Goal: Information Seeking & Learning: Learn about a topic

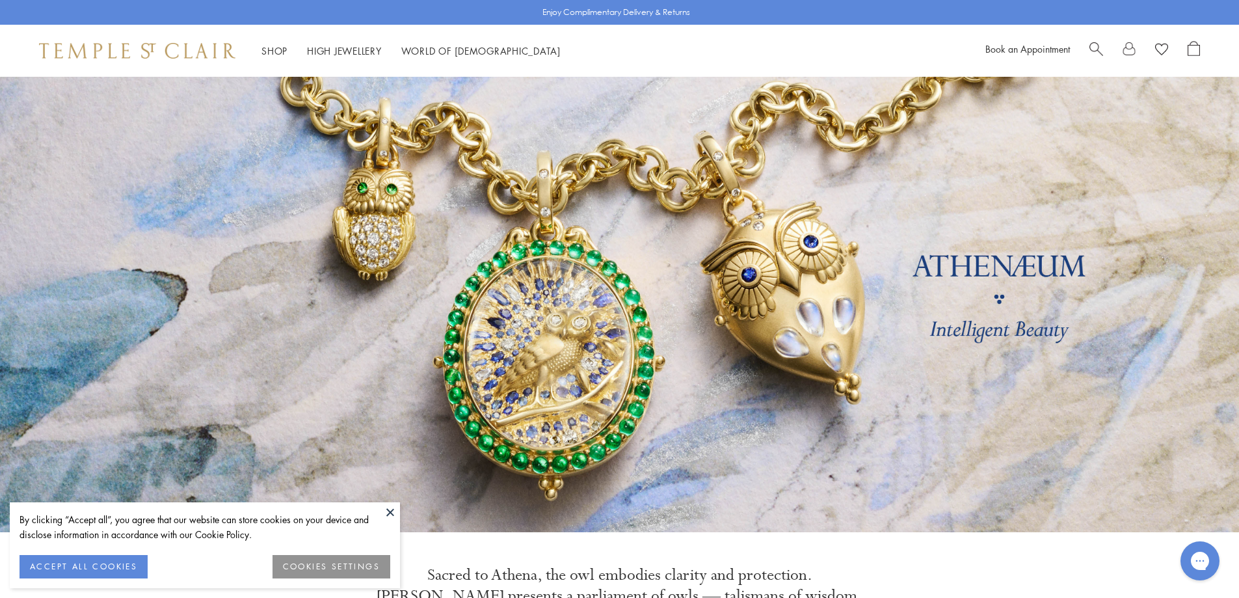
click at [390, 508] on button at bounding box center [391, 512] width 20 height 20
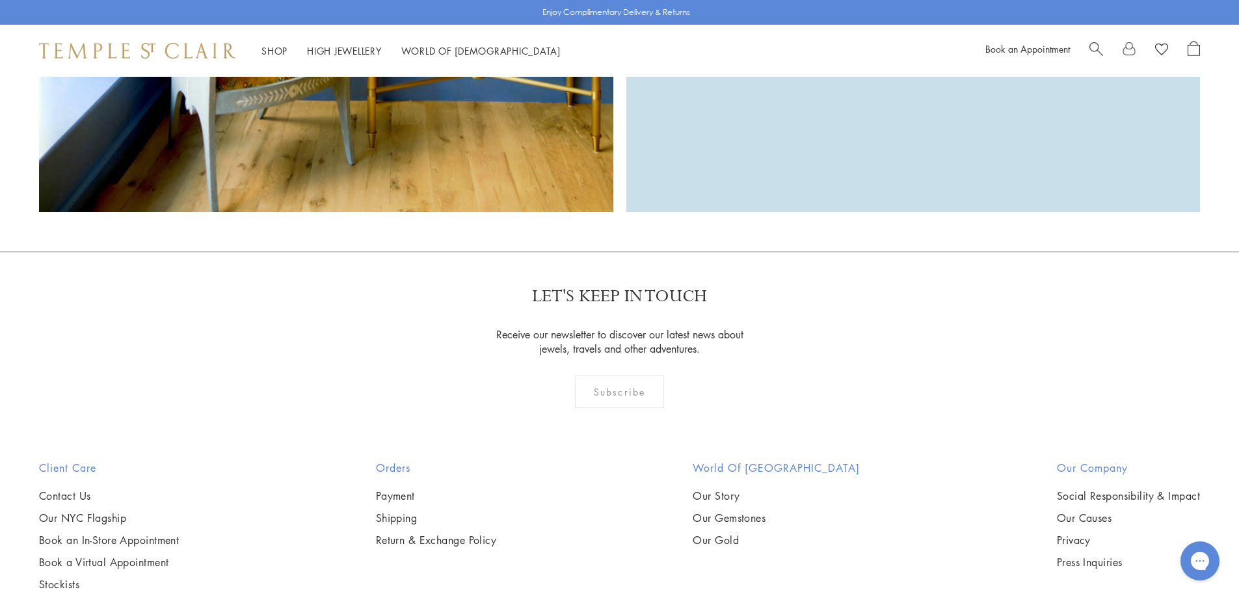
scroll to position [4163, 0]
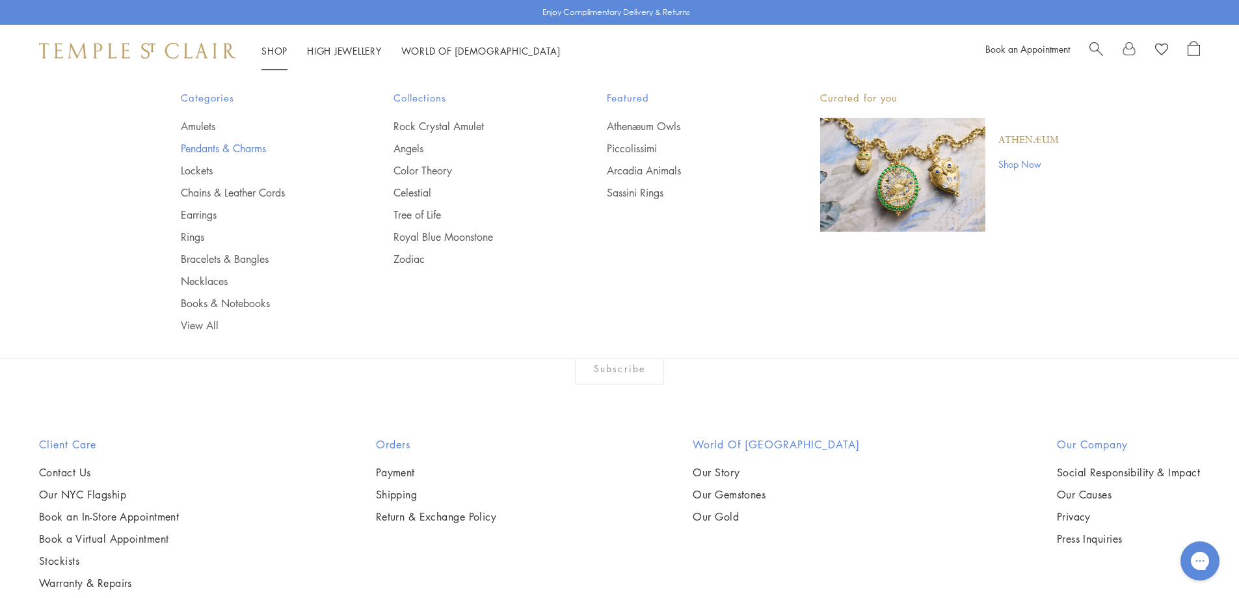
click at [258, 145] on link "Pendants & Charms" at bounding box center [261, 148] width 161 height 14
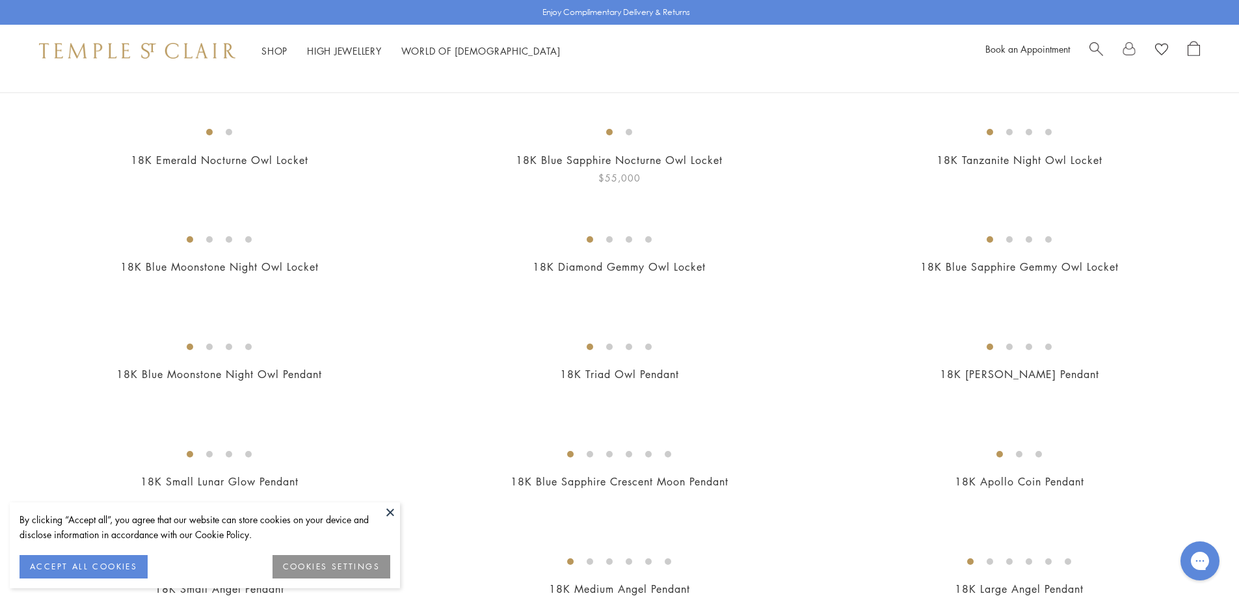
scroll to position [130, 0]
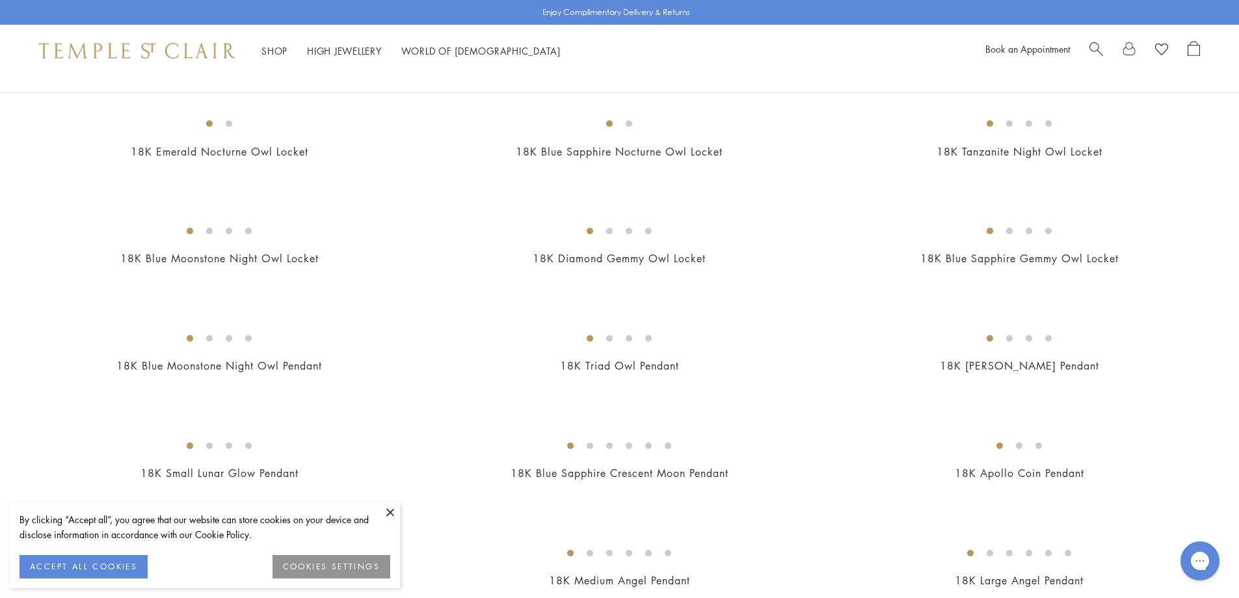
click at [393, 511] on button at bounding box center [391, 512] width 20 height 20
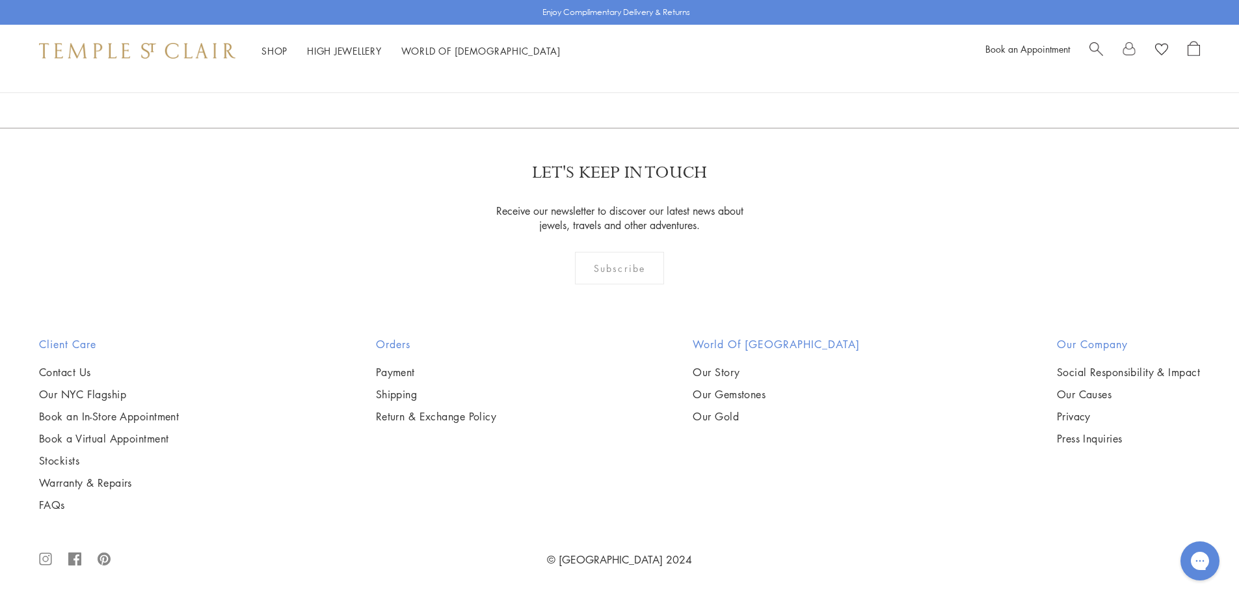
scroll to position [8977, 0]
click at [0, 0] on img at bounding box center [0, 0] width 0 height 0
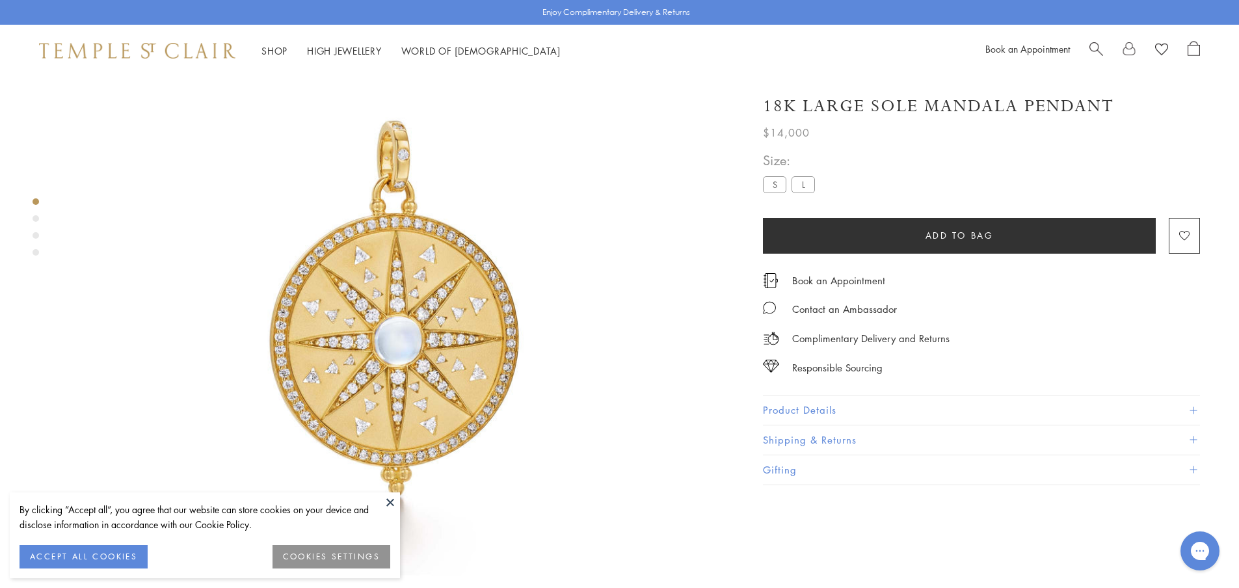
click at [111, 554] on button "ACCEPT ALL COOKIES" at bounding box center [84, 556] width 128 height 23
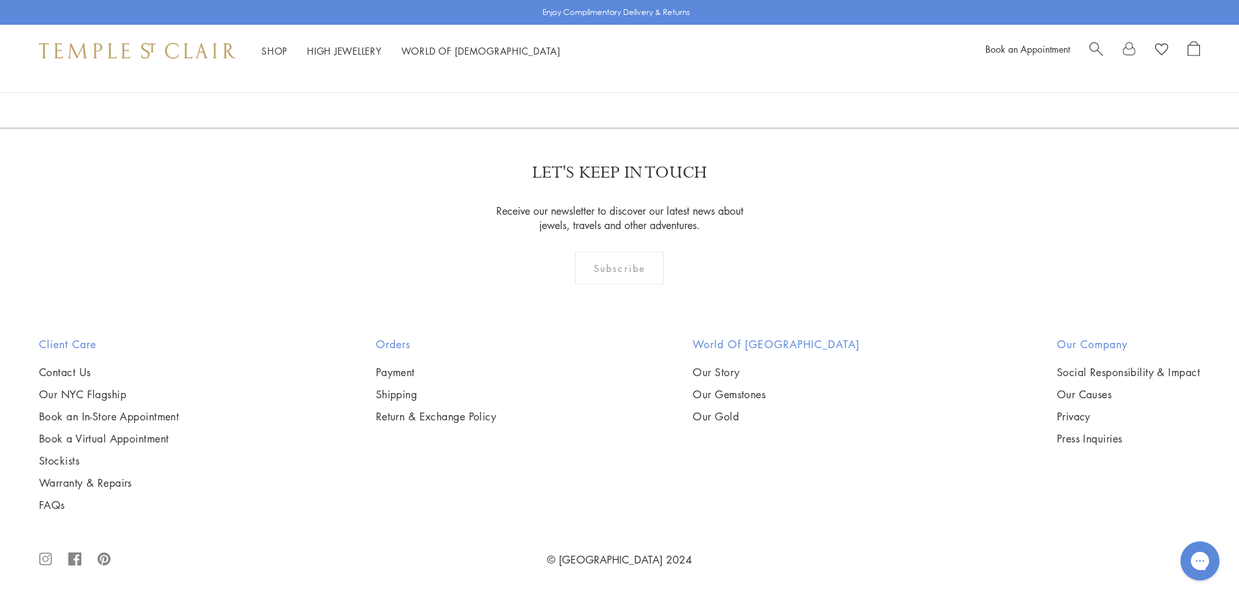
scroll to position [8977, 0]
click at [0, 0] on img at bounding box center [0, 0] width 0 height 0
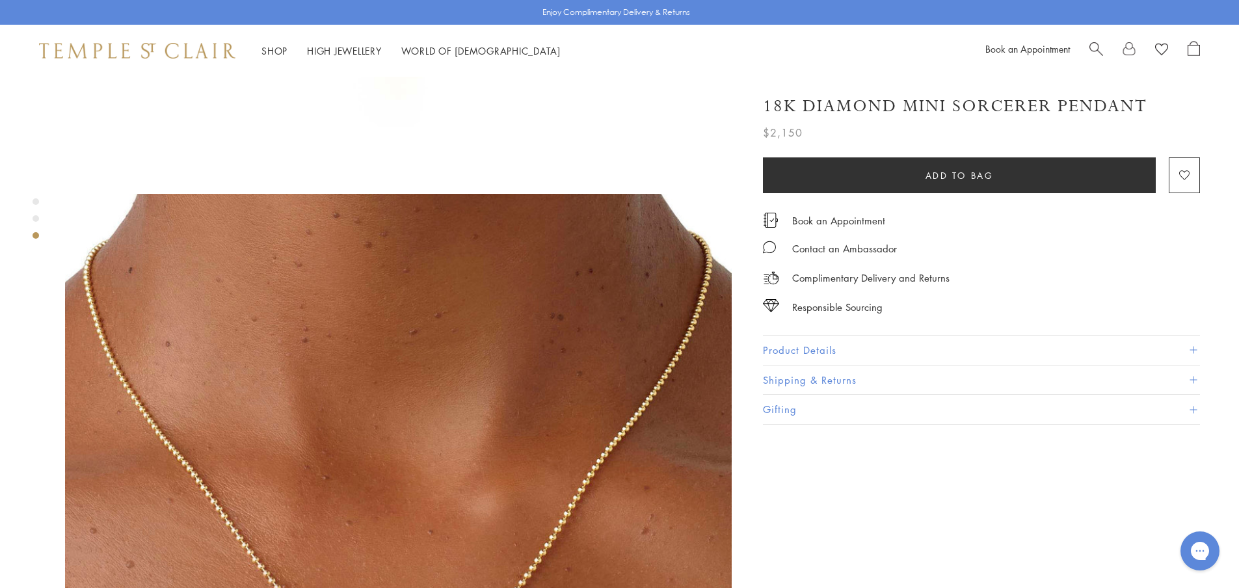
scroll to position [1171, 0]
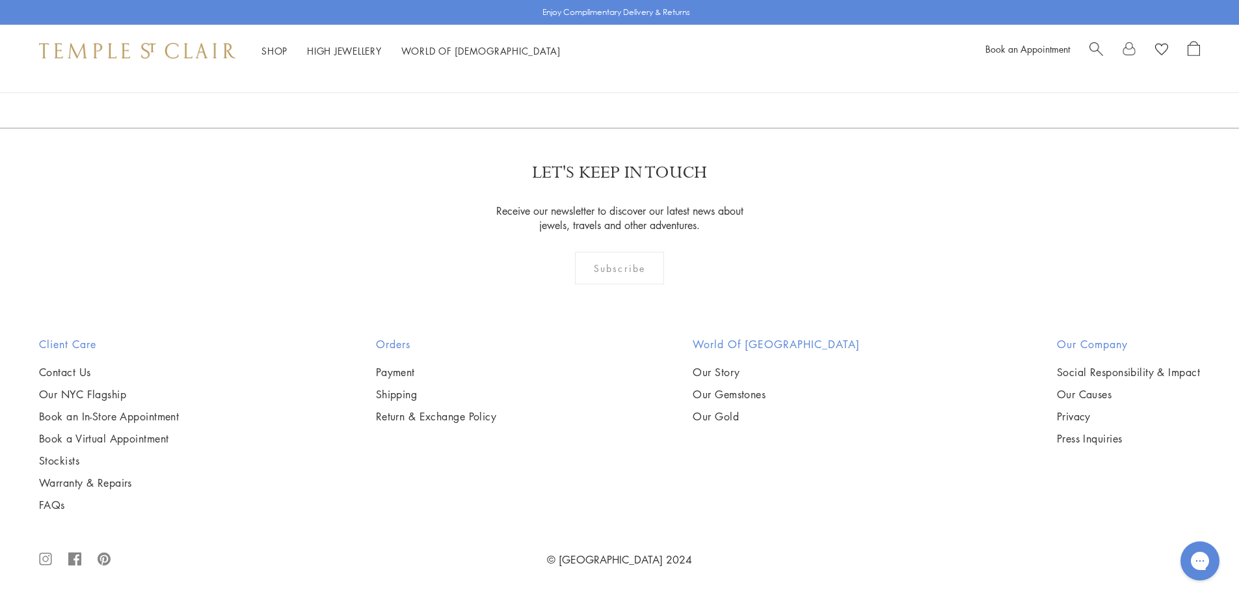
scroll to position [10082, 0]
click at [595, 75] on link "2" at bounding box center [599, 58] width 43 height 36
click at [660, 76] on link "3" at bounding box center [662, 58] width 43 height 36
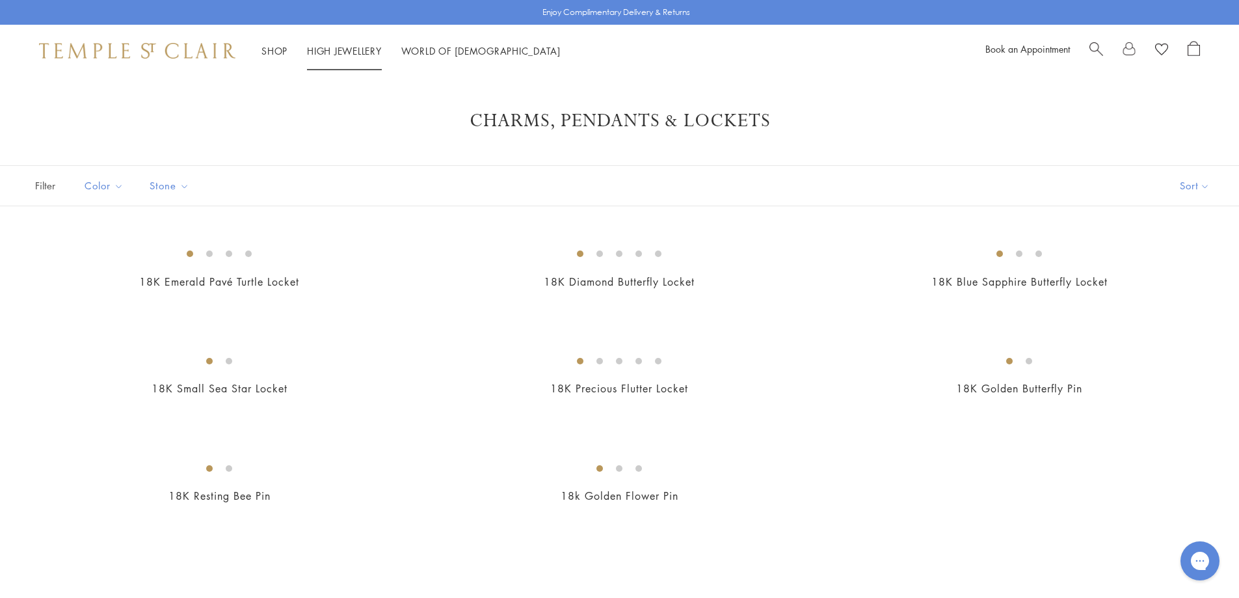
click at [336, 48] on link "High Jewellery High Jewellery" at bounding box center [344, 50] width 75 height 13
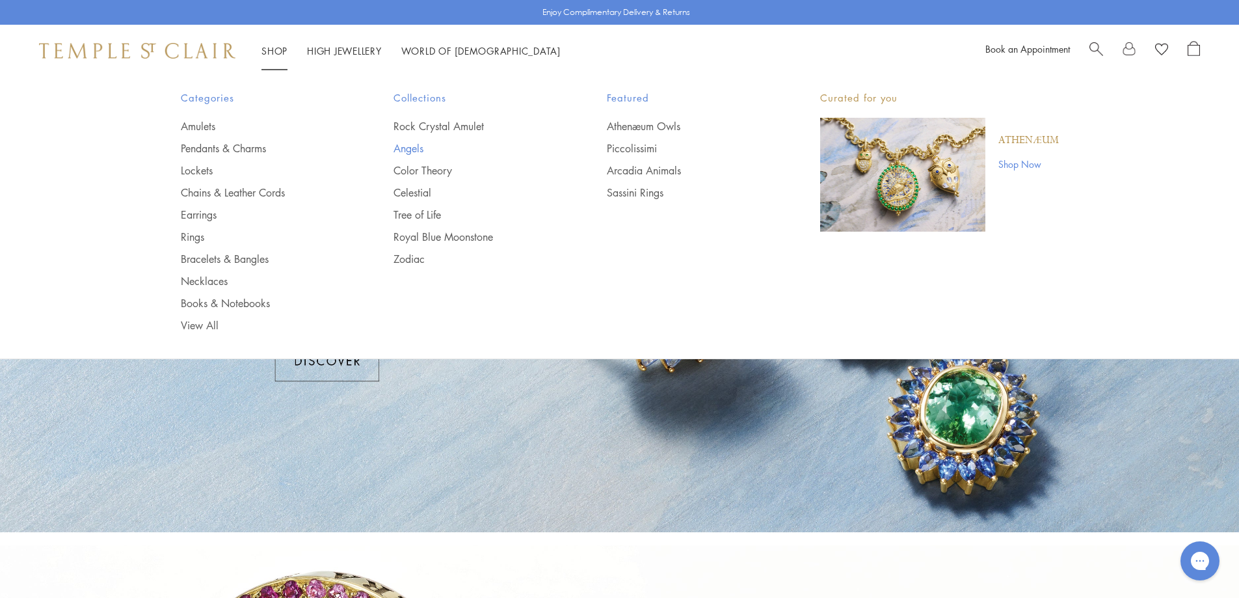
click at [416, 146] on link "Angels" at bounding box center [474, 148] width 161 height 14
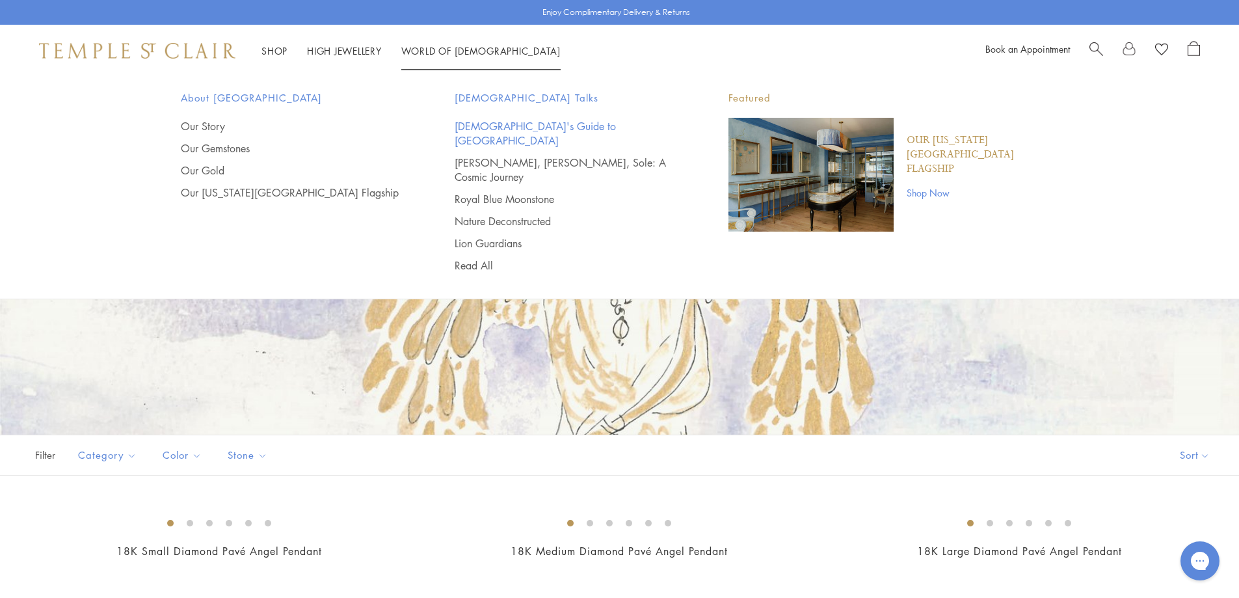
click at [497, 125] on link "[DEMOGRAPHIC_DATA]'s Guide to [GEOGRAPHIC_DATA]" at bounding box center [566, 133] width 222 height 29
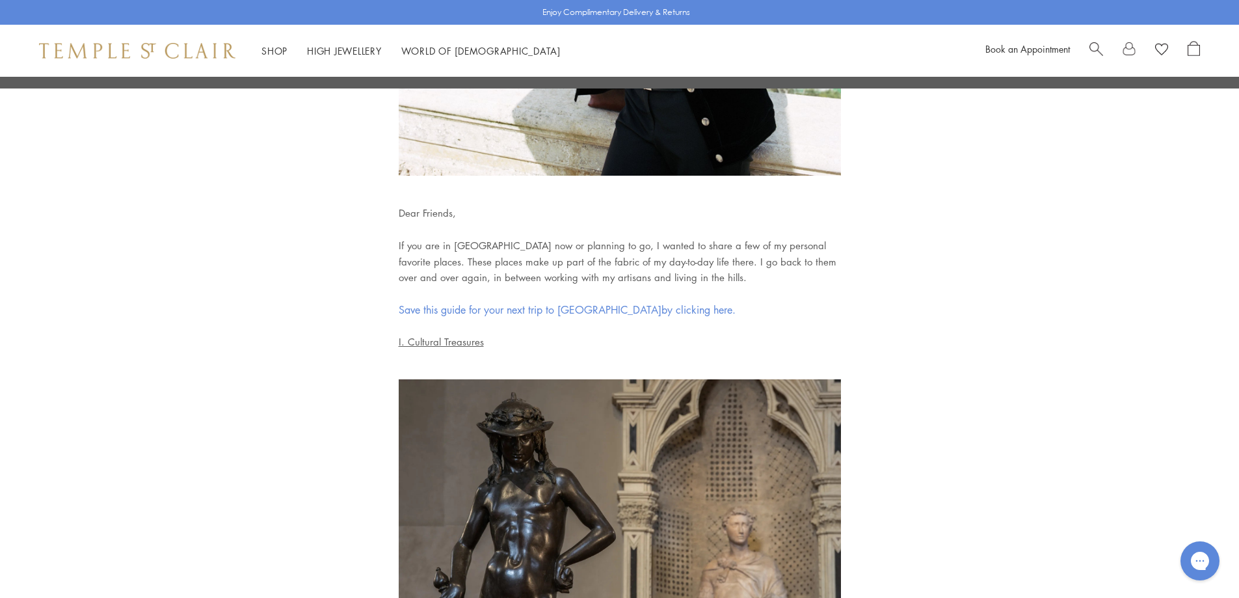
scroll to position [390, 0]
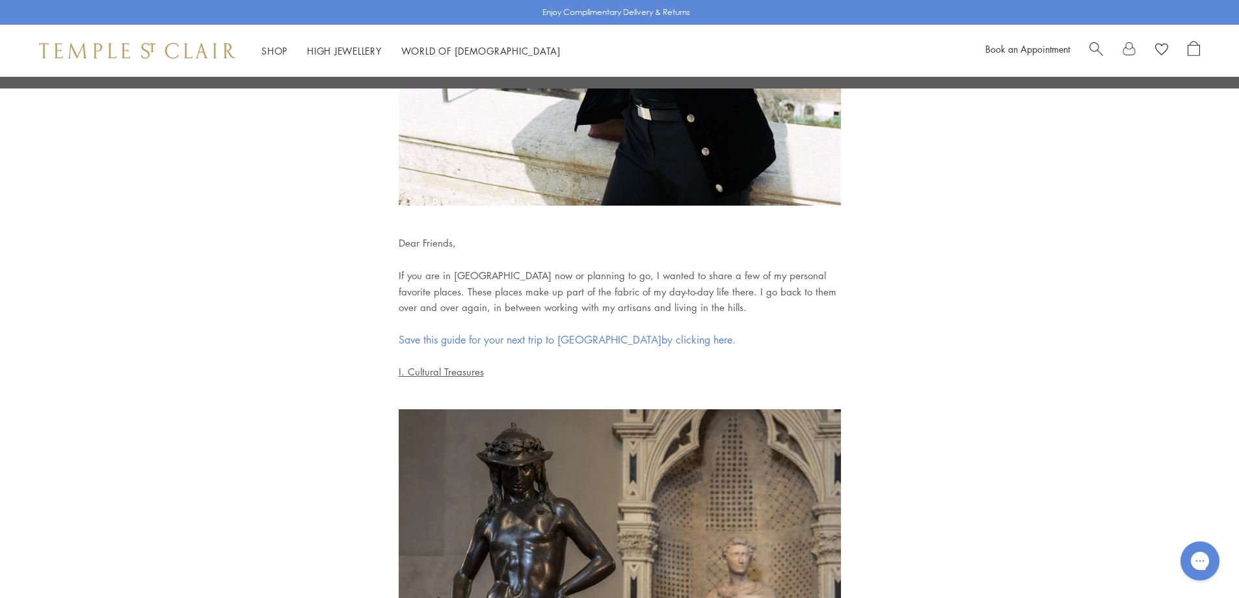
click at [490, 338] on span "Save this guide for your next trip to [GEOGRAPHIC_DATA]" at bounding box center [530, 339] width 263 height 14
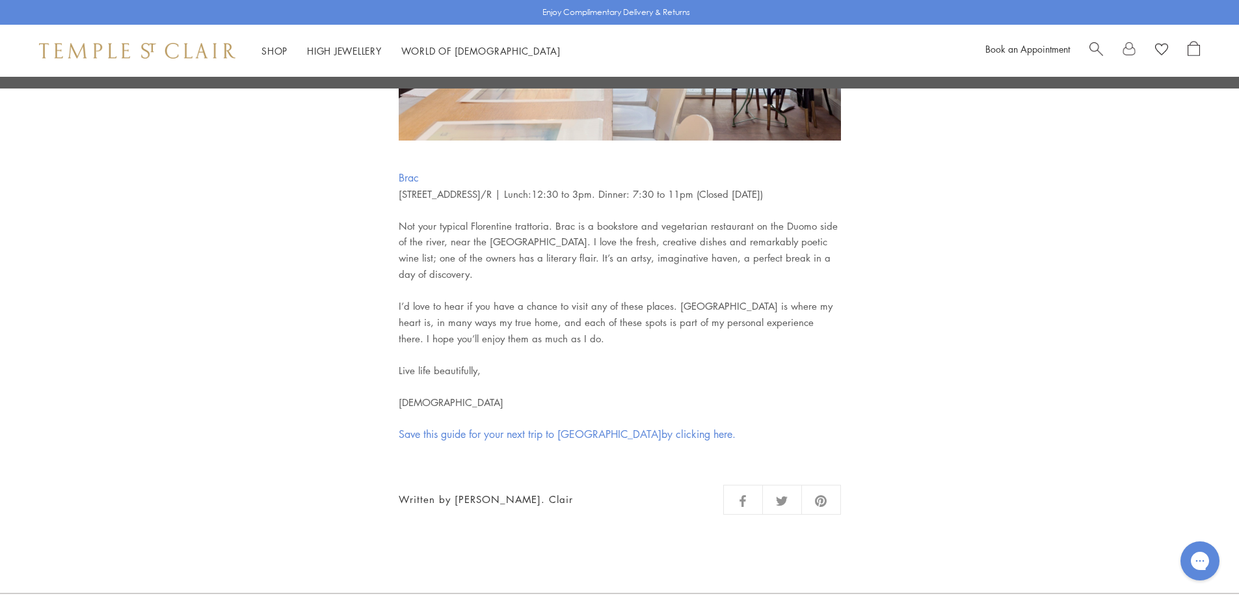
scroll to position [5334, 0]
